Goal: Complete application form

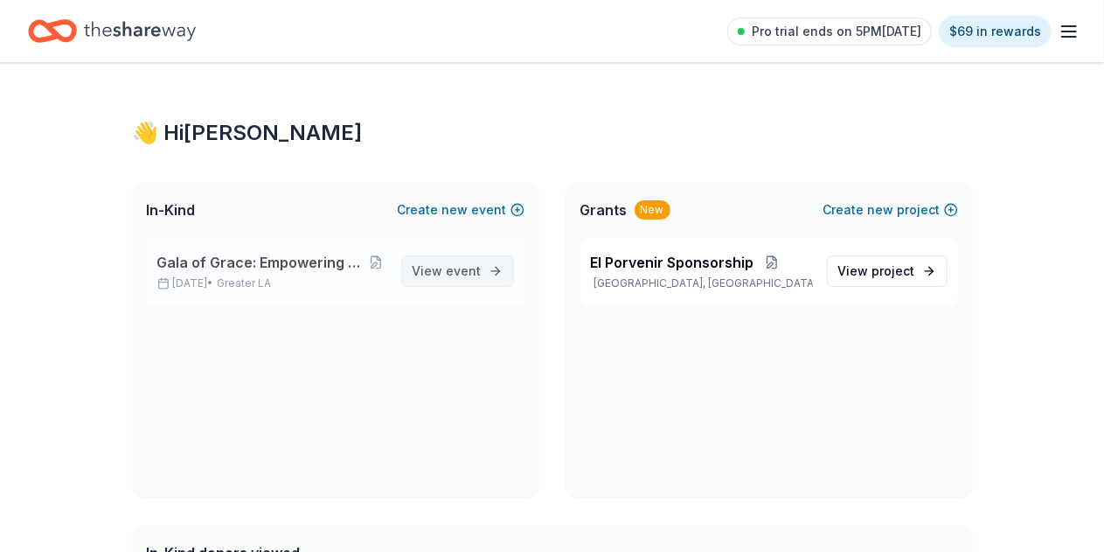
click at [455, 255] on link "View event" at bounding box center [457, 270] width 113 height 31
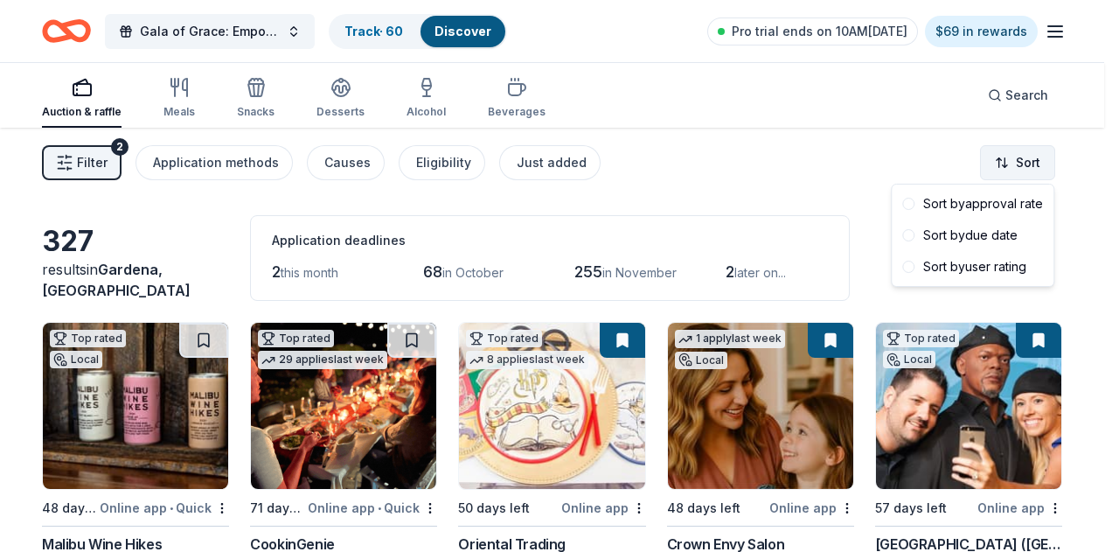
click at [1014, 161] on html "Gala of Grace: Empowering Futures for El Porvenir Track · 60 Discover Pro trial…" at bounding box center [559, 276] width 1119 height 552
click at [967, 205] on div "Sort by approval rate" at bounding box center [972, 203] width 155 height 31
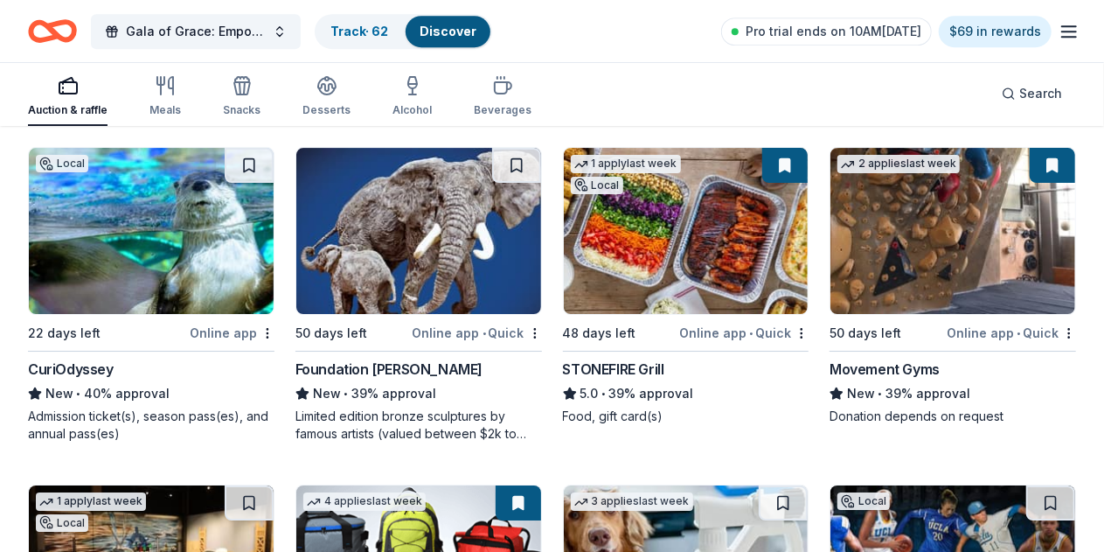
scroll to position [2839, 0]
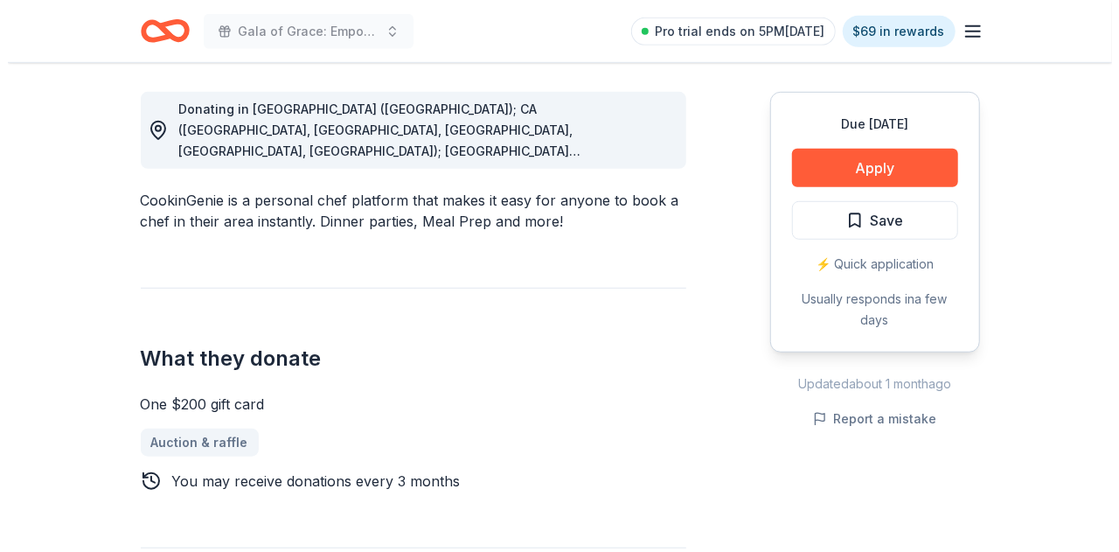
scroll to position [490, 0]
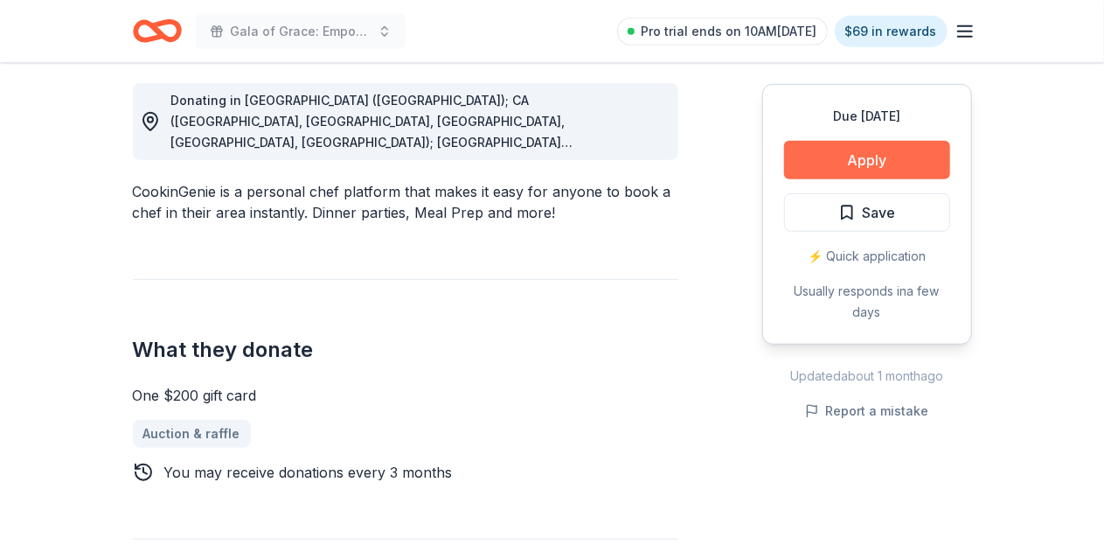
click at [800, 151] on button "Apply" at bounding box center [867, 160] width 166 height 38
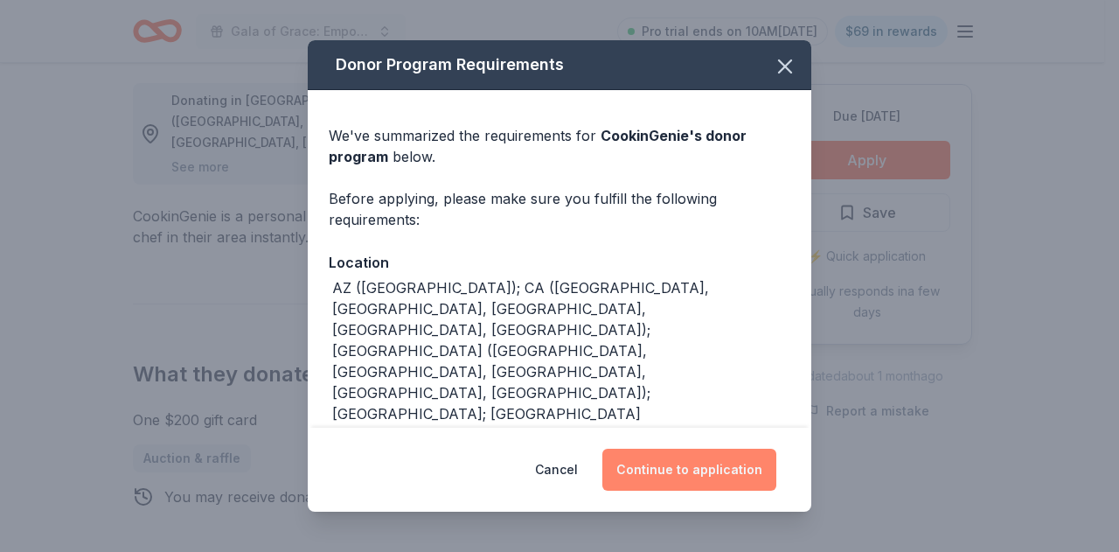
click at [680, 456] on button "Continue to application" at bounding box center [689, 469] width 174 height 42
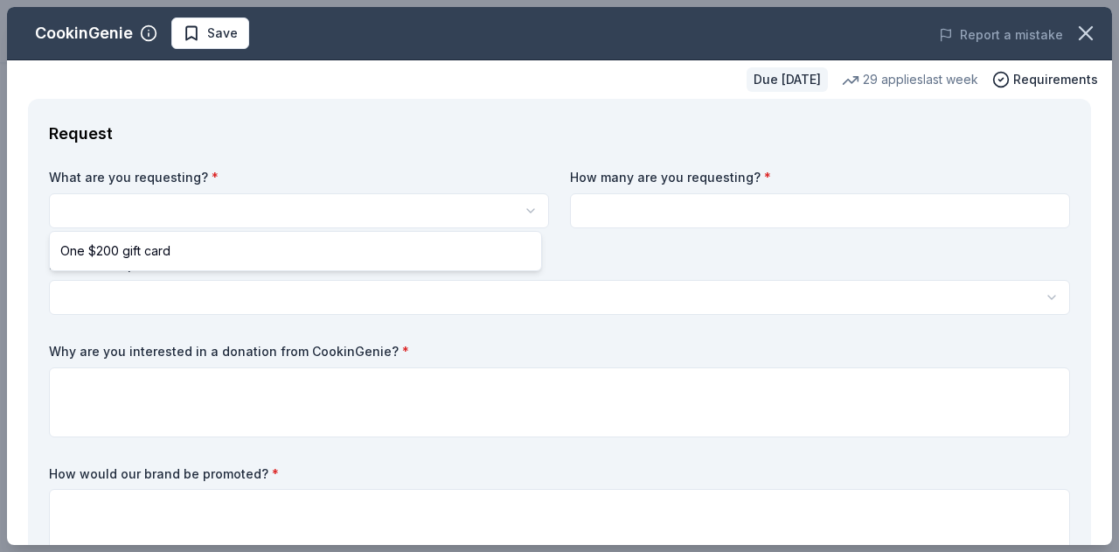
scroll to position [0, 0]
select select "One $200 gift card"
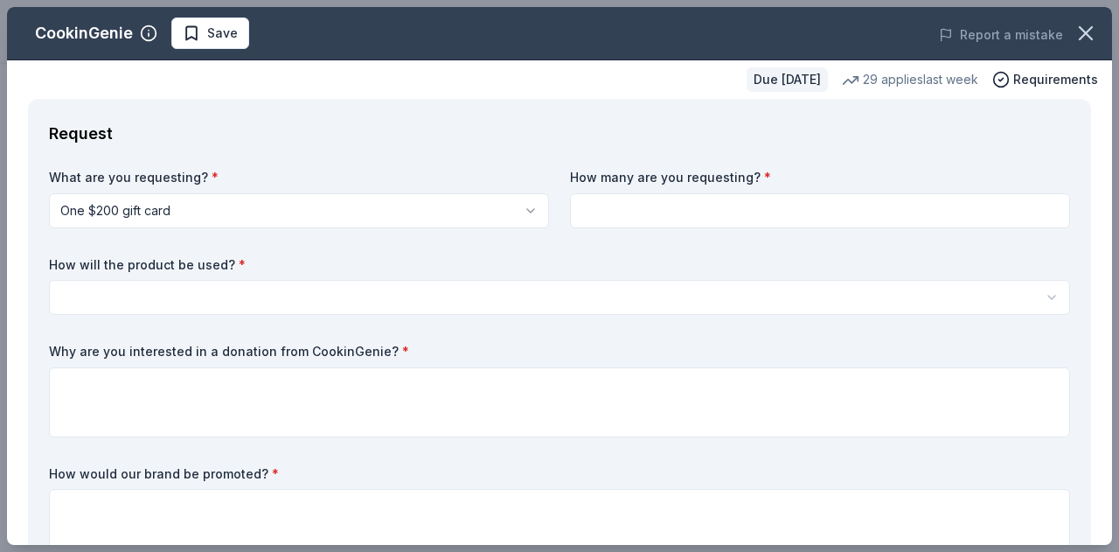
click at [619, 211] on input at bounding box center [820, 210] width 500 height 35
type input "1"
click at [542, 292] on html "Gala of Grace: Empowering Futures for El Porvenir Save Apply Due in 71 days Sha…" at bounding box center [559, 276] width 1119 height 552
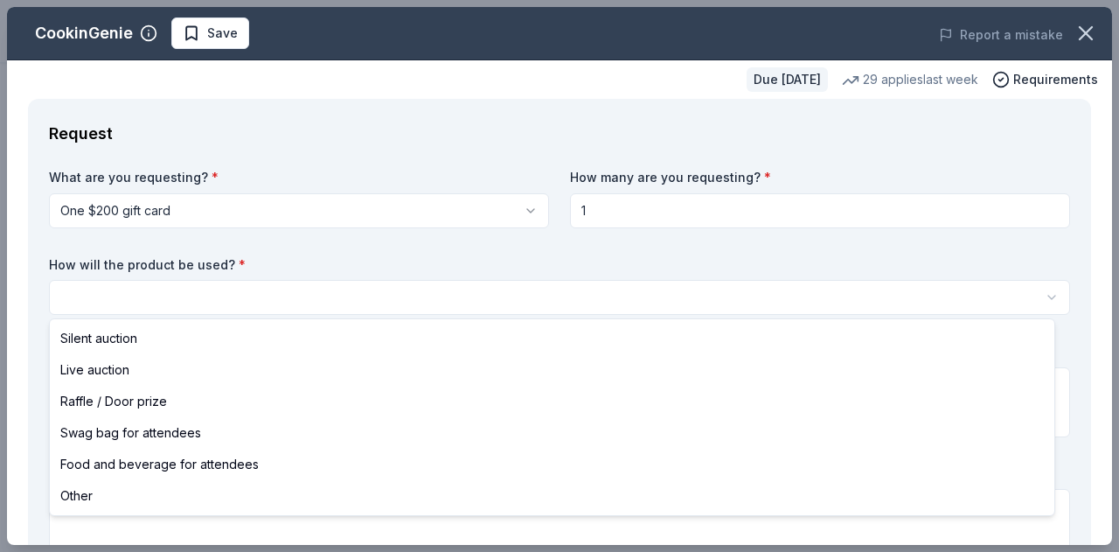
select select "silentAuction"
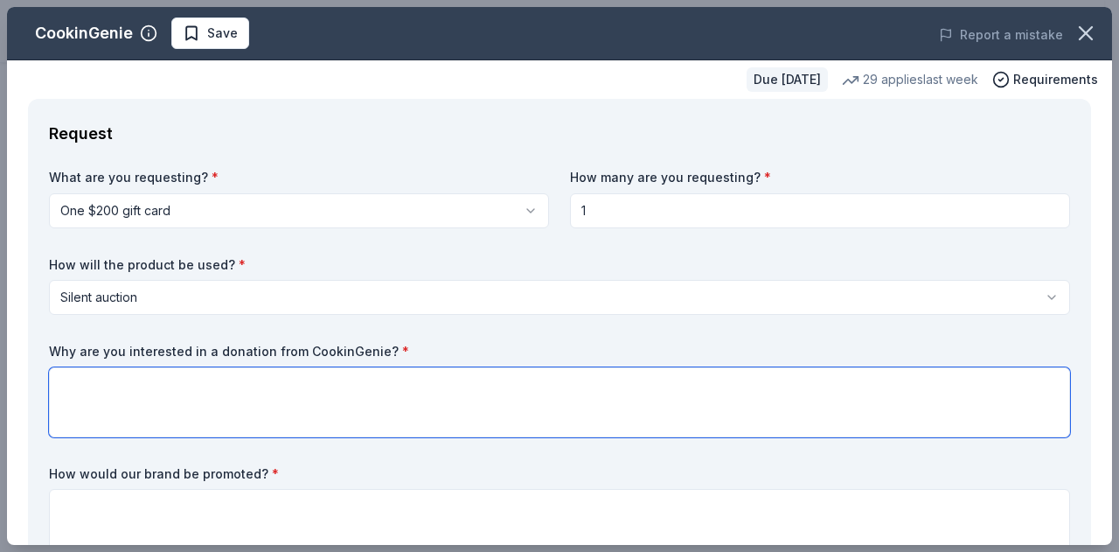
click at [414, 382] on textarea at bounding box center [559, 402] width 1021 height 70
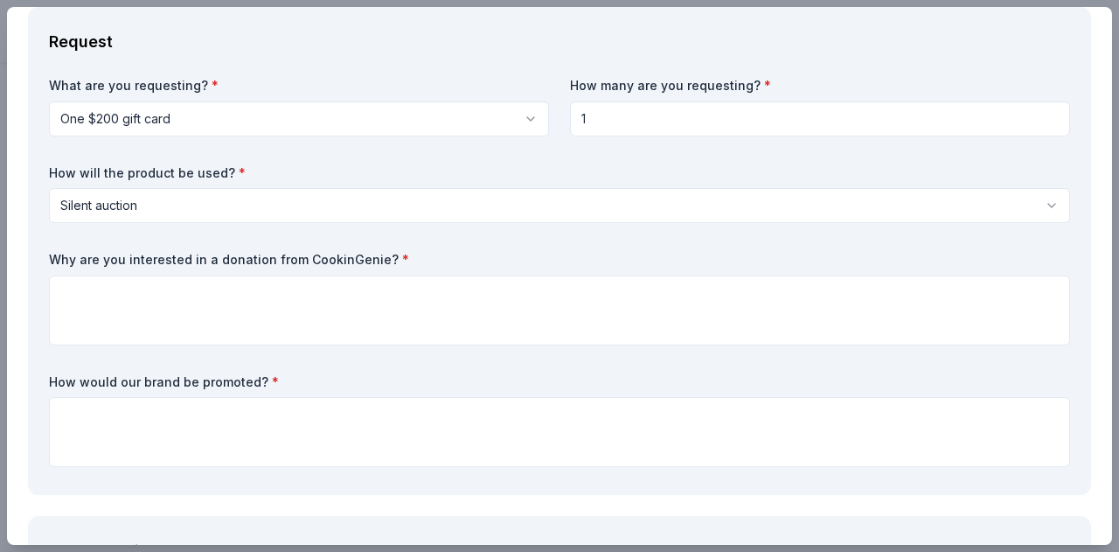
scroll to position [112, 0]
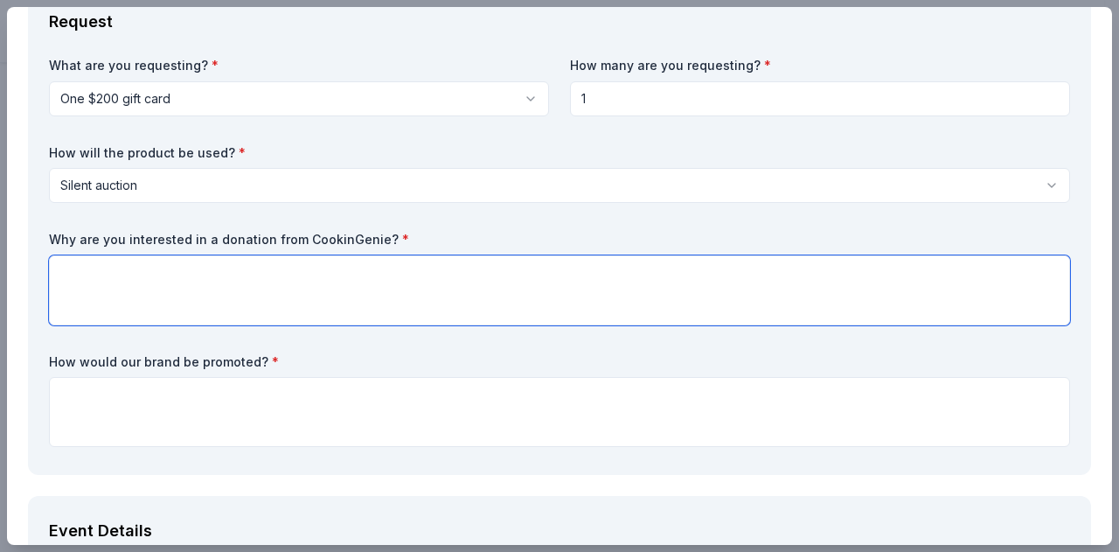
click at [288, 280] on textarea at bounding box center [559, 290] width 1021 height 70
paste textarea "We are reaching out to CookinGenie because of your commitment to bringing peopl…"
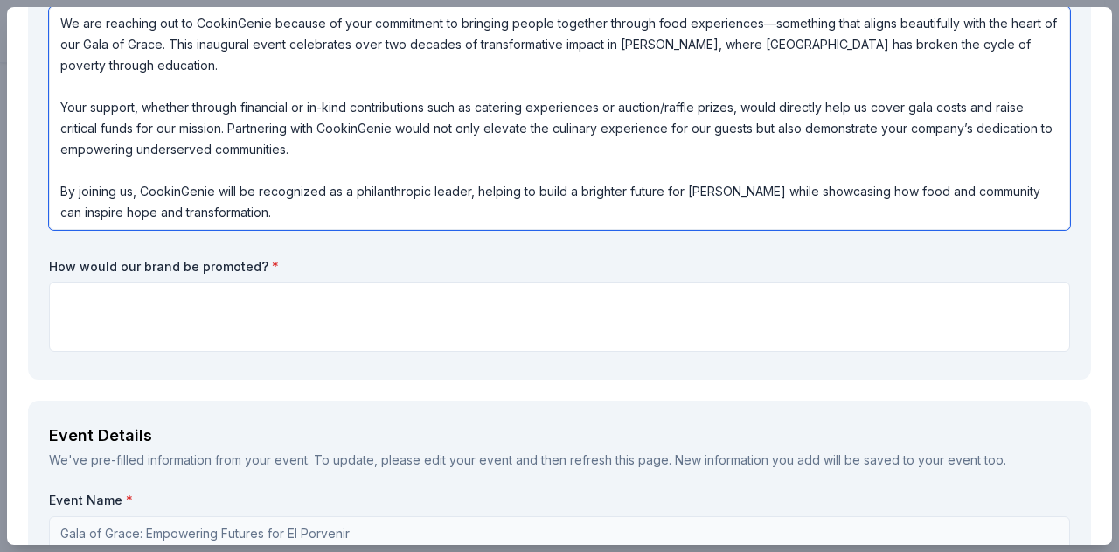
scroll to position [362, 0]
type textarea "We are reaching out to CookinGenie because of your commitment to bringing peopl…"
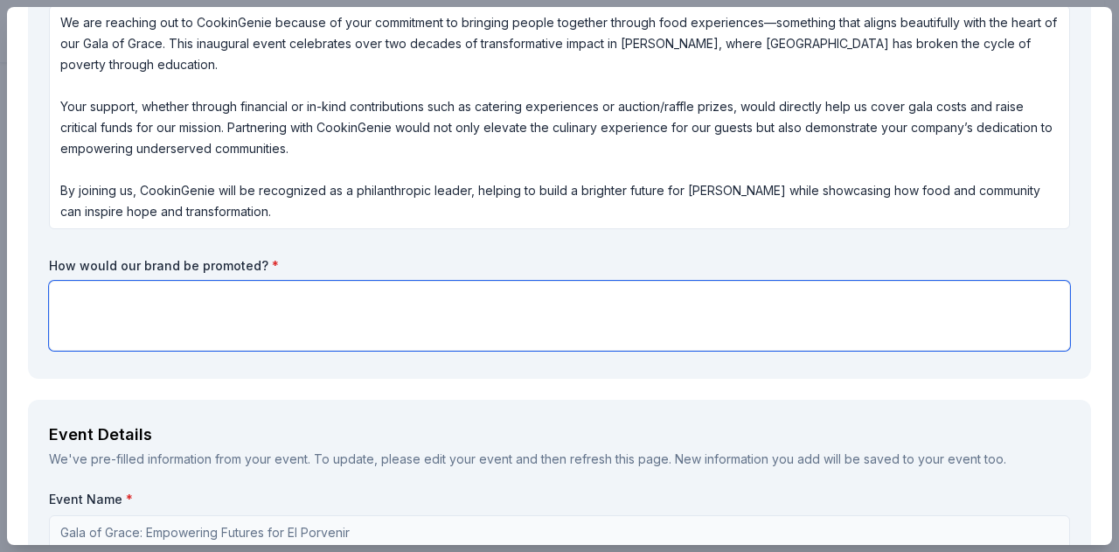
click at [361, 288] on textarea at bounding box center [559, 316] width 1021 height 70
paste textarea "Your brand will receive prominent recognition throughout the Gala of Grace. We …"
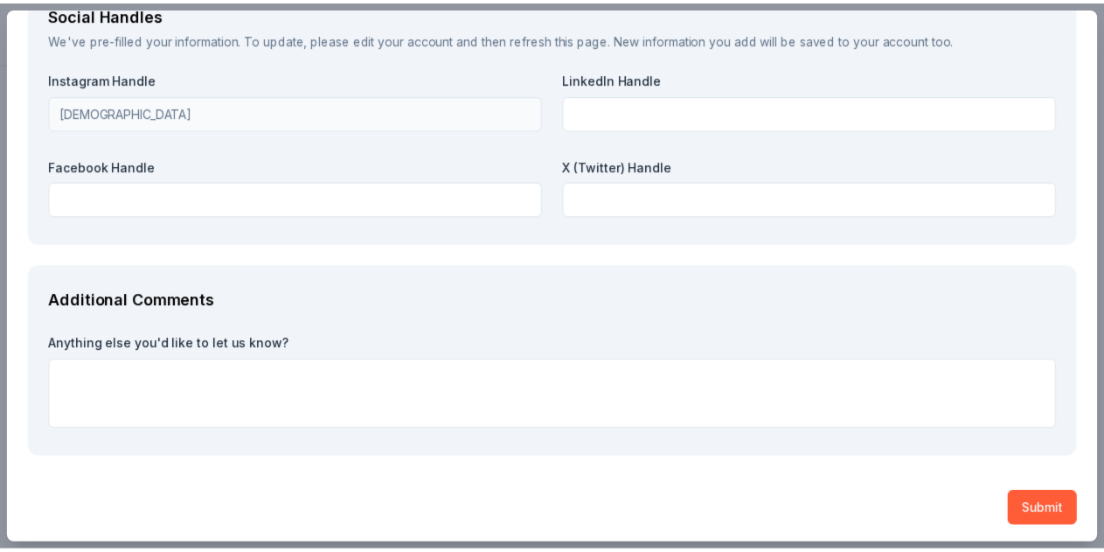
scroll to position [2544, 0]
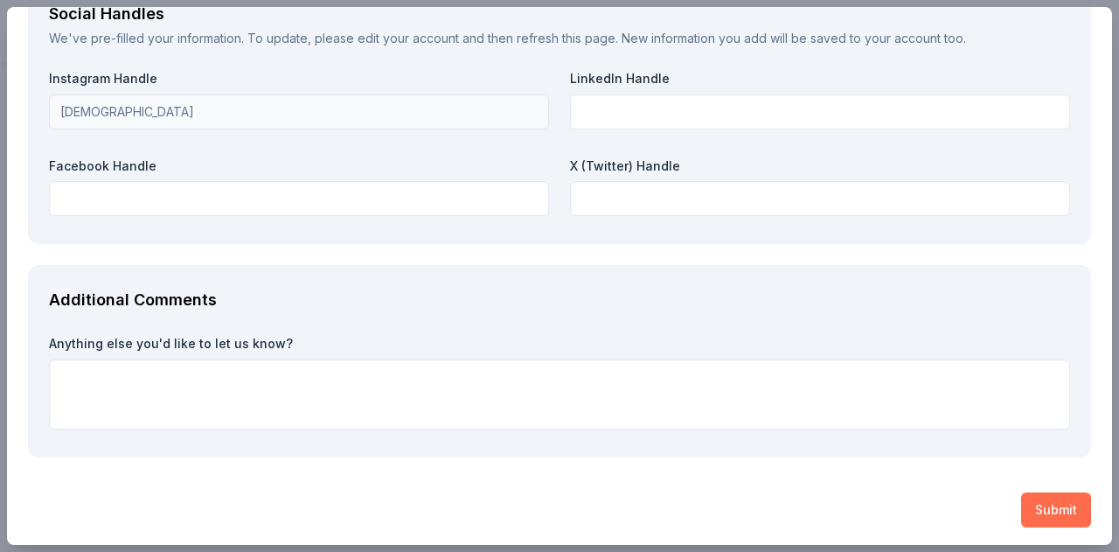
type textarea "Your brand will receive prominent recognition throughout the Gala of Grace. We …"
click at [1038, 502] on button "Submit" at bounding box center [1056, 509] width 70 height 35
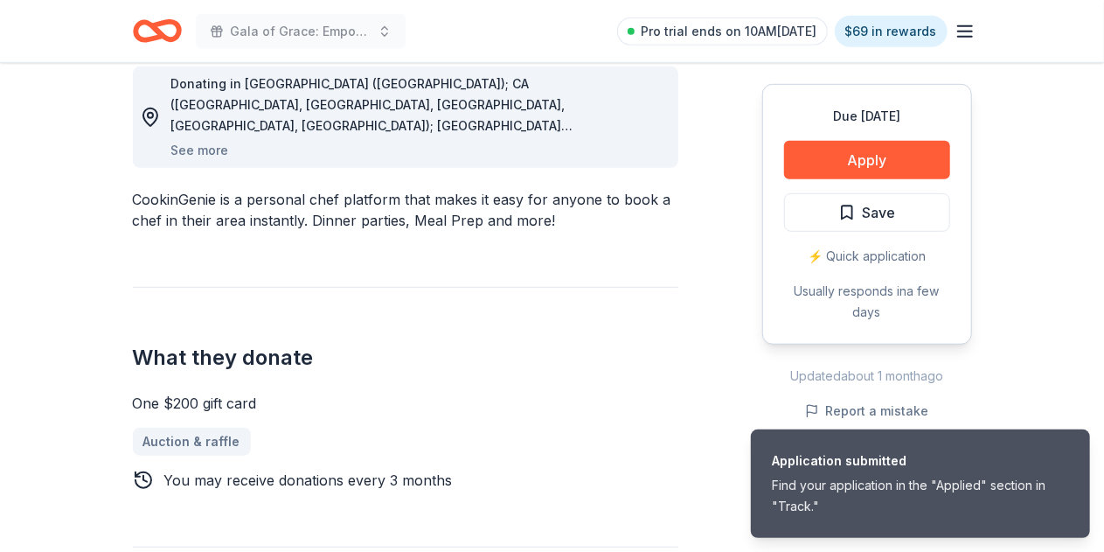
scroll to position [508, 0]
click at [861, 221] on span "Save" at bounding box center [867, 212] width 58 height 23
click at [906, 211] on button "Save" at bounding box center [867, 212] width 166 height 38
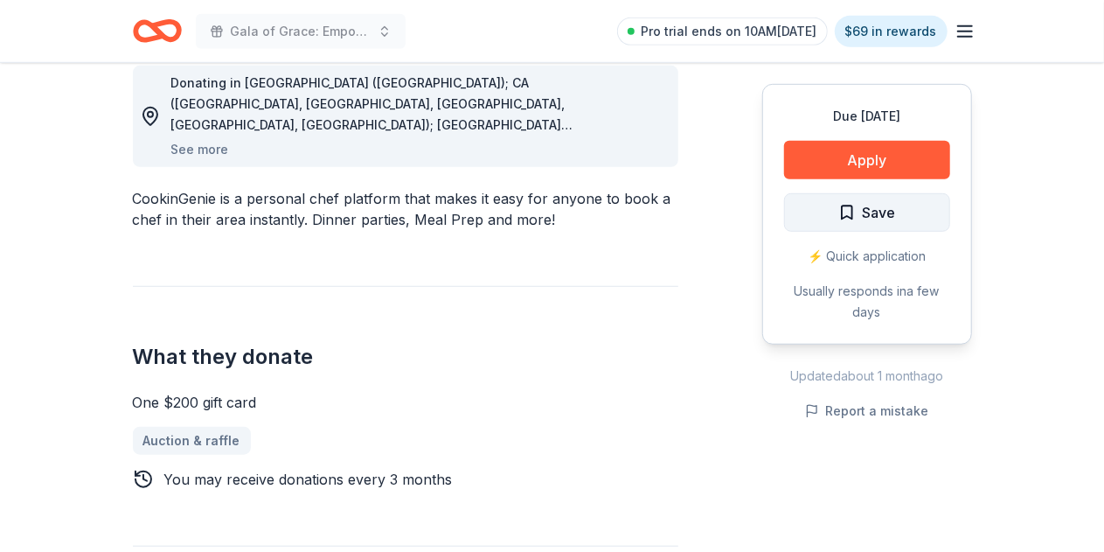
click at [823, 226] on button "Save" at bounding box center [867, 212] width 166 height 38
click at [878, 223] on span "Save" at bounding box center [879, 212] width 33 height 23
click at [829, 211] on button "Save" at bounding box center [867, 212] width 166 height 38
click at [869, 219] on span "Save" at bounding box center [879, 212] width 33 height 23
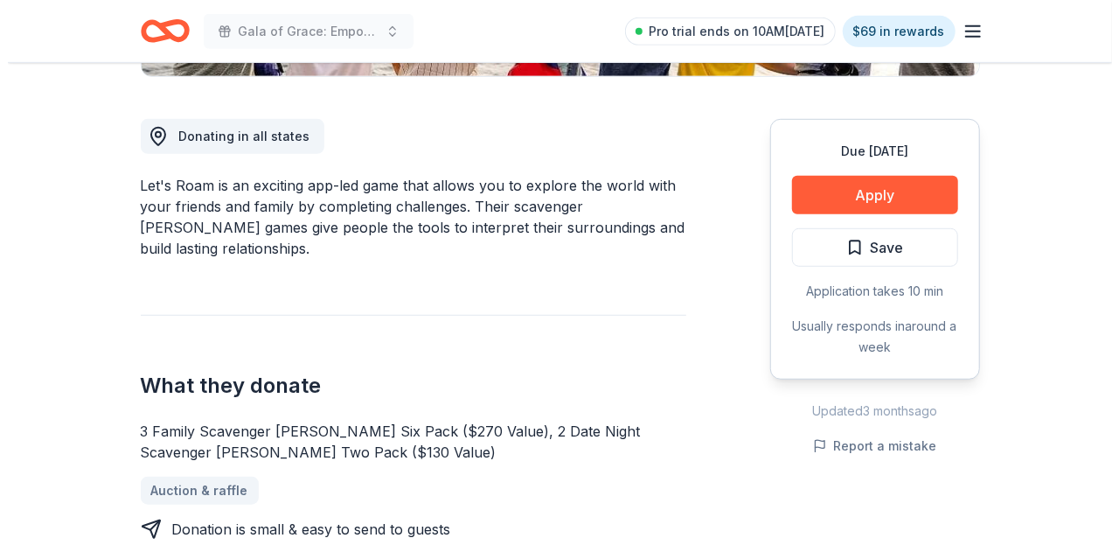
scroll to position [457, 0]
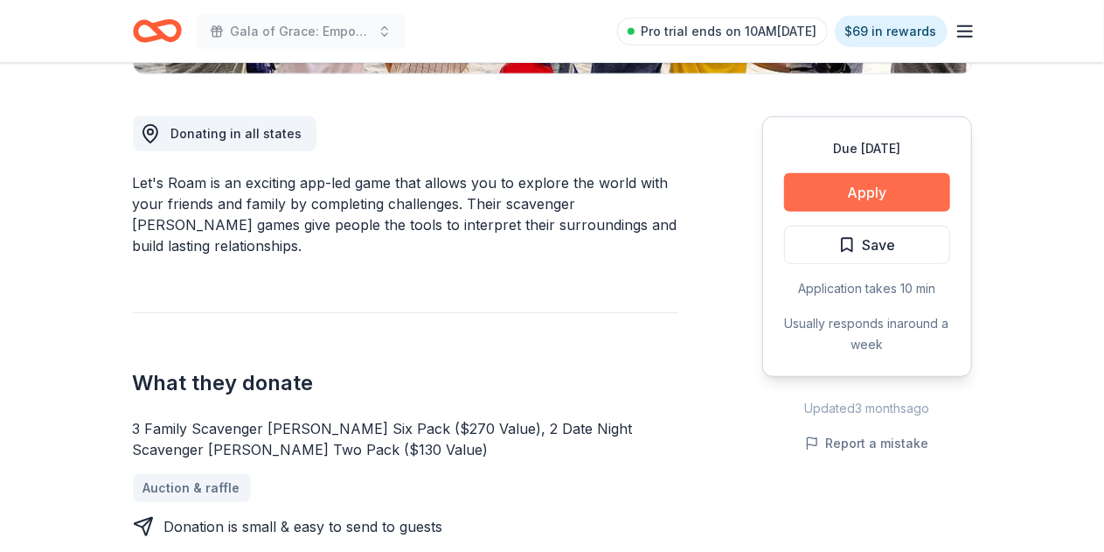
click at [808, 194] on button "Apply" at bounding box center [867, 192] width 166 height 38
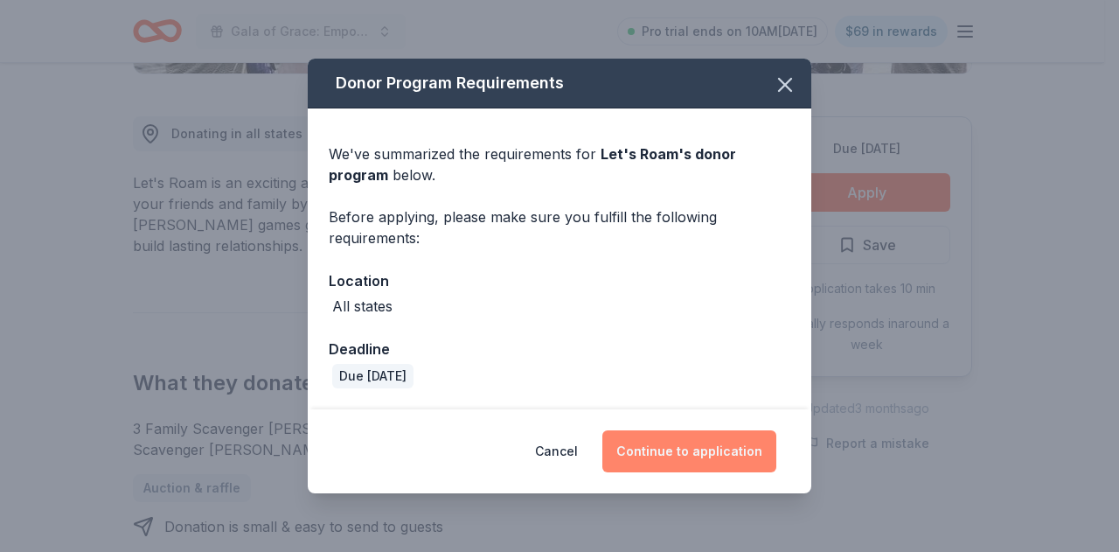
click at [670, 447] on button "Continue to application" at bounding box center [689, 451] width 174 height 42
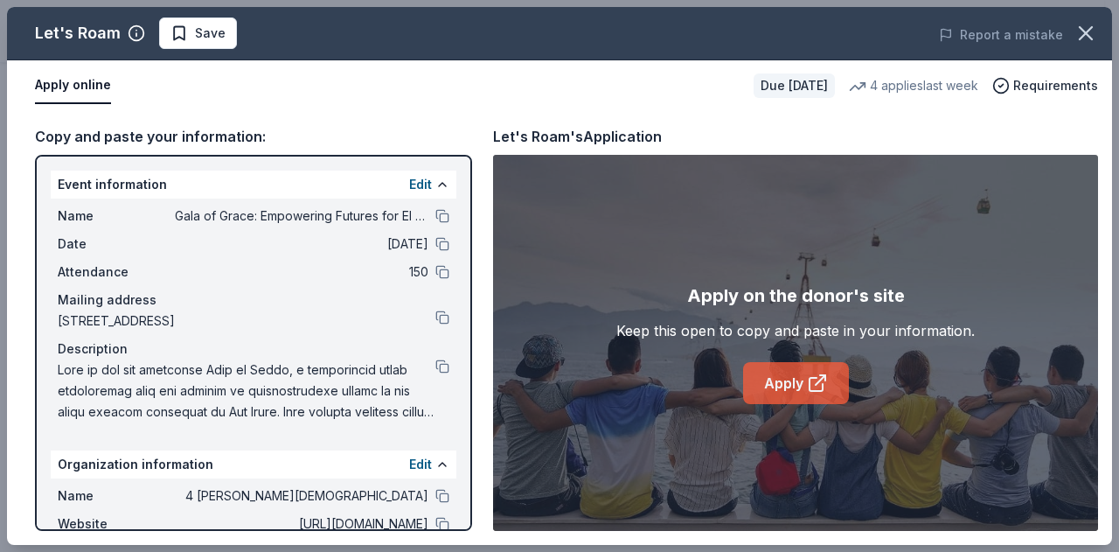
click at [780, 390] on link "Apply" at bounding box center [796, 383] width 106 height 42
click at [1096, 29] on icon "button" at bounding box center [1085, 33] width 24 height 24
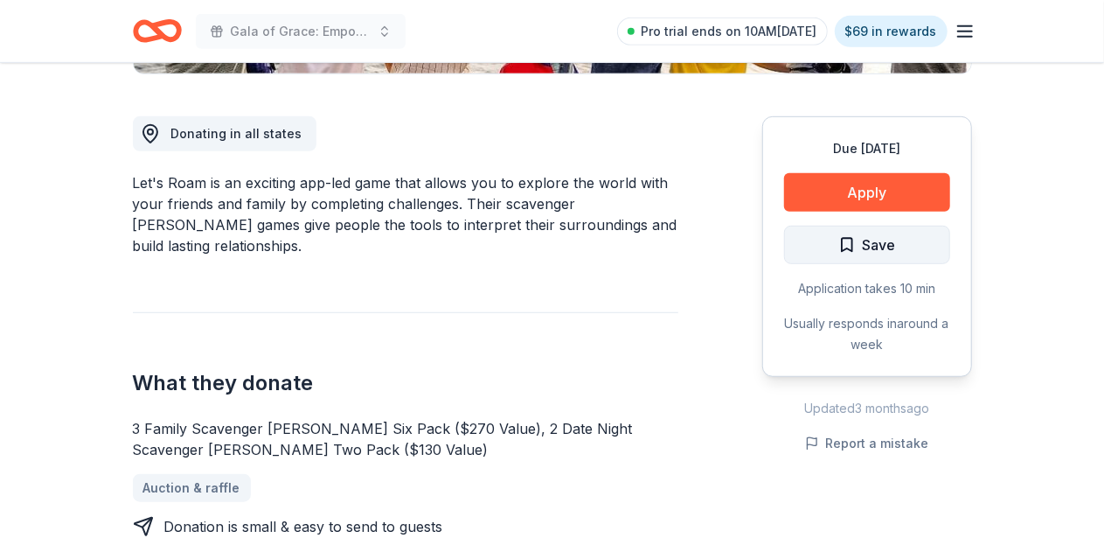
click at [857, 243] on span "Save" at bounding box center [867, 244] width 58 height 23
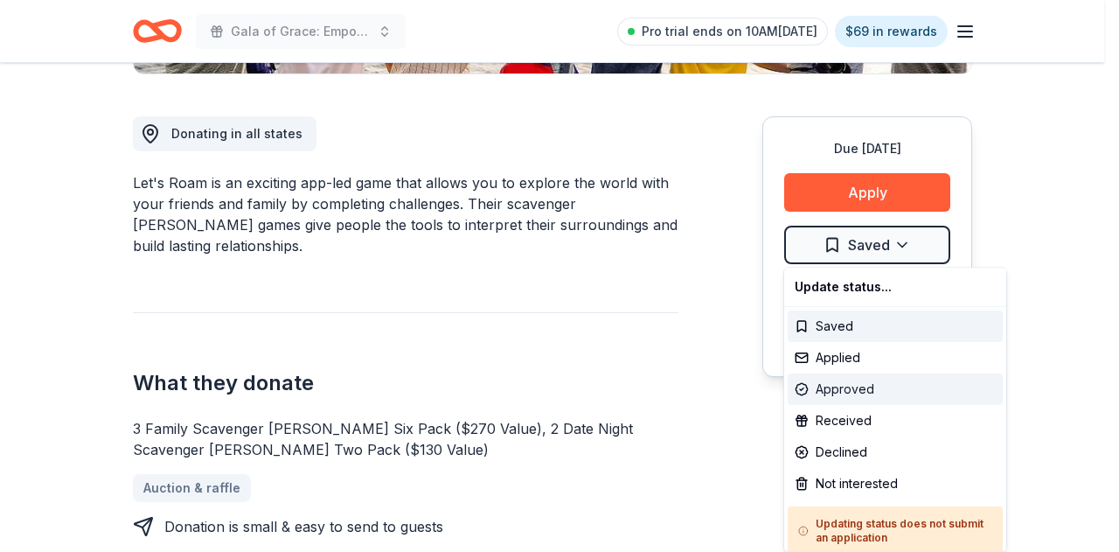
click at [846, 392] on div "Approved" at bounding box center [895, 388] width 215 height 31
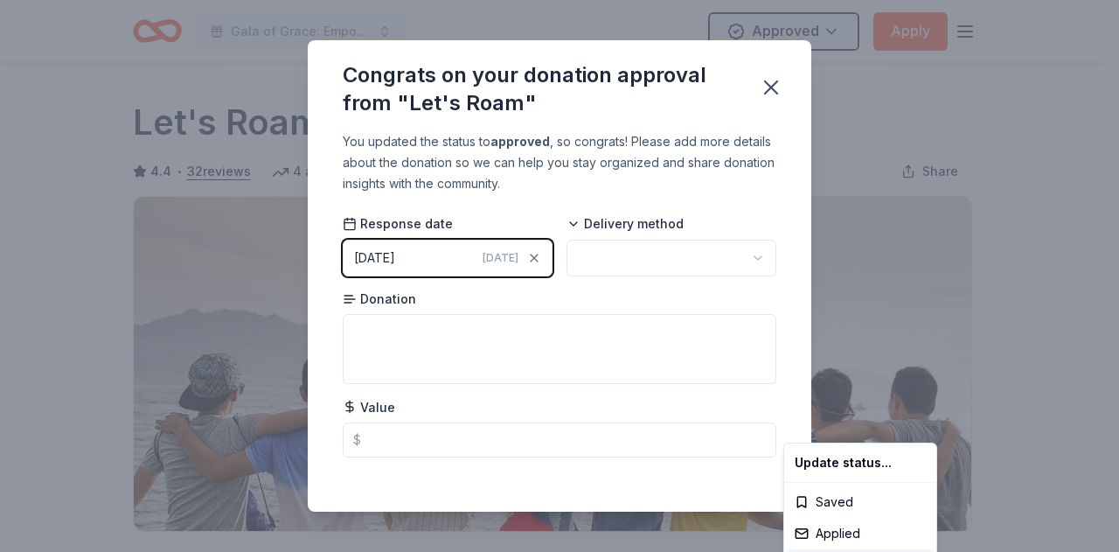
click at [701, 258] on html "Gala of Grace: Empowering Futures for El Porvenir Approved Apply Due [DATE] Sha…" at bounding box center [559, 276] width 1119 height 552
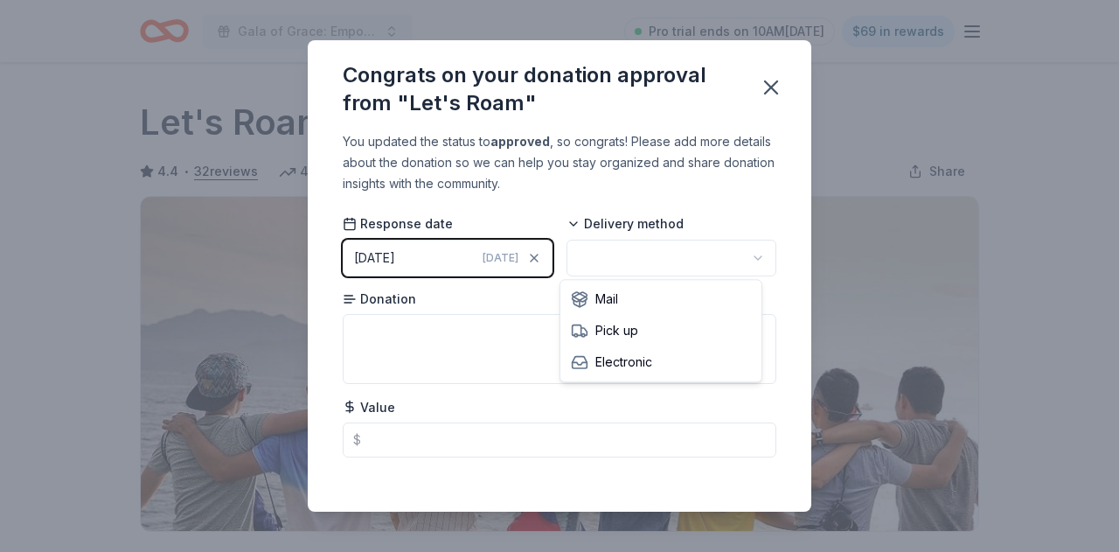
click at [701, 258] on html "Gala of Grace: Empowering Futures for El Porvenir Pro trial ends on 10AM[DATE] …" at bounding box center [559, 276] width 1119 height 552
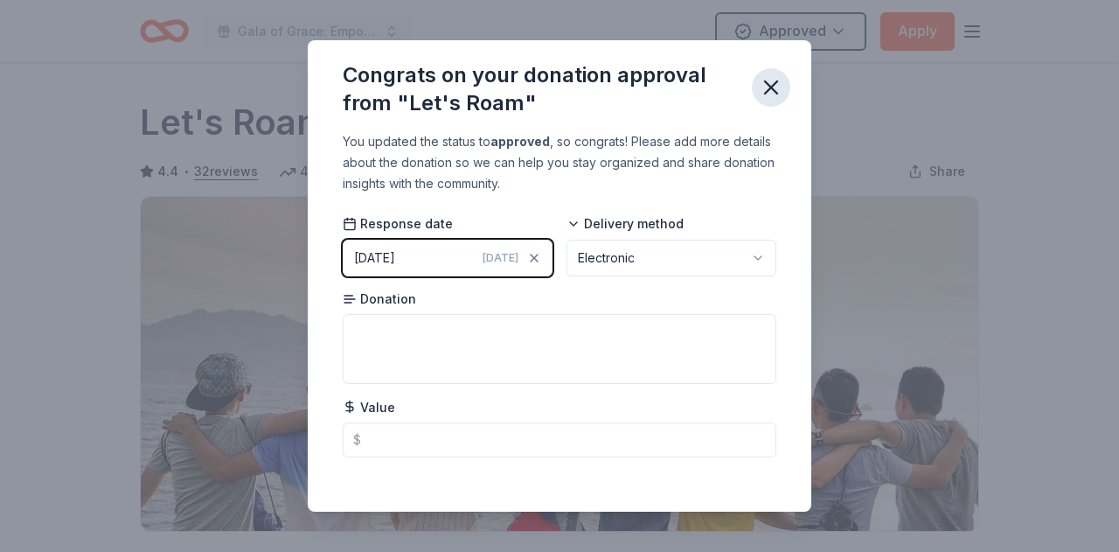
click at [774, 81] on icon "button" at bounding box center [771, 87] width 24 height 24
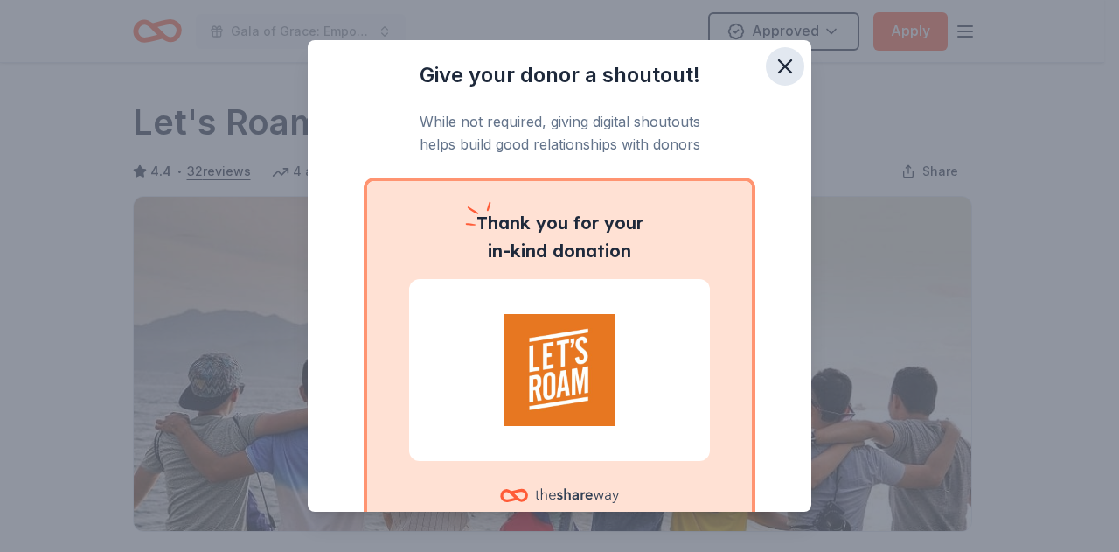
click at [783, 76] on button "button" at bounding box center [785, 66] width 38 height 38
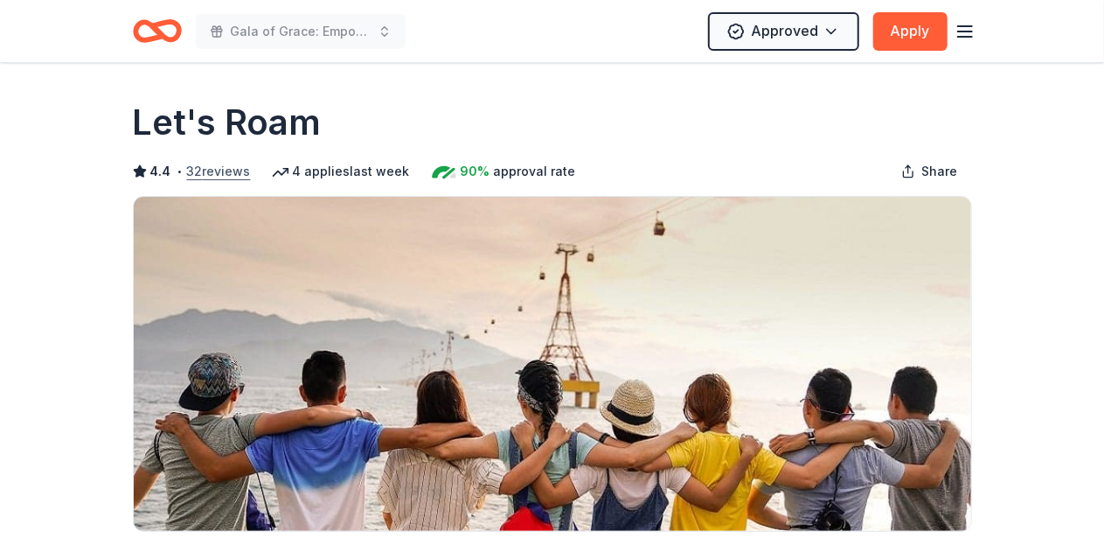
click at [226, 178] on button "32 reviews" at bounding box center [219, 171] width 64 height 21
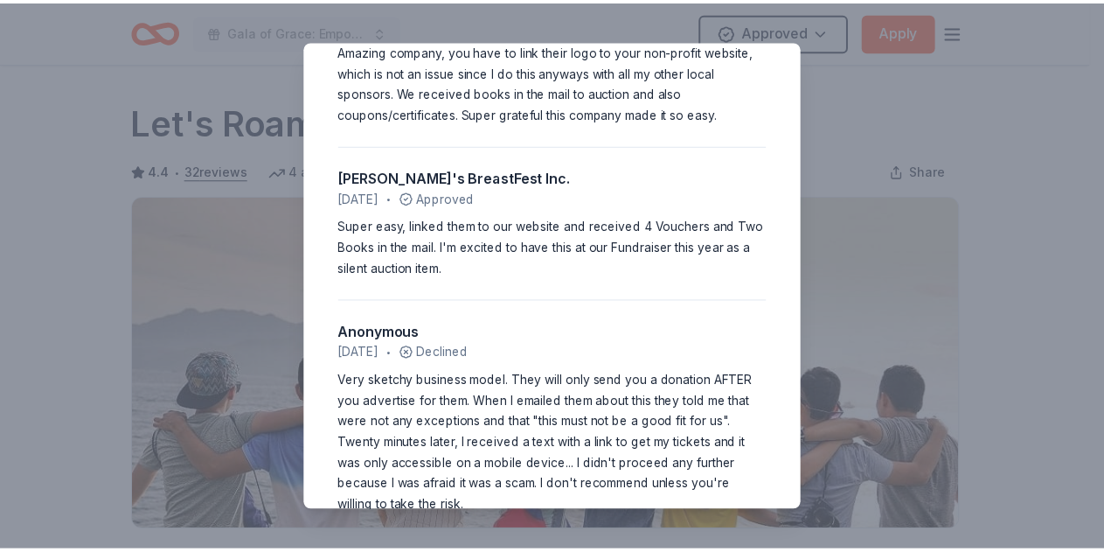
scroll to position [3481, 0]
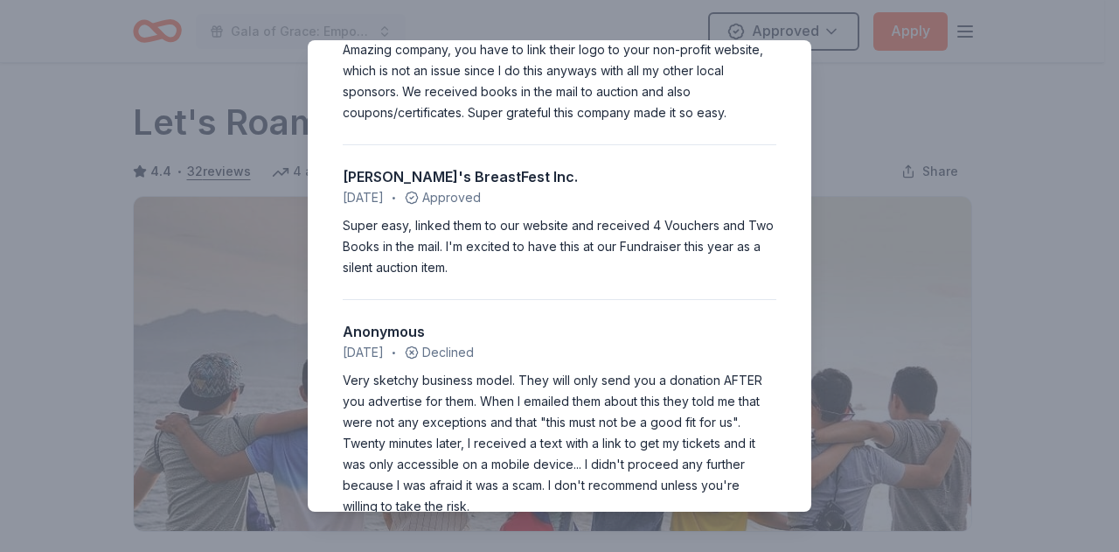
click at [212, 303] on div "4.4 • 32 reviews Community Cat Angels [DATE] • Approved Easy application. Quick…" at bounding box center [559, 276] width 1119 height 552
